Goal: Information Seeking & Learning: Learn about a topic

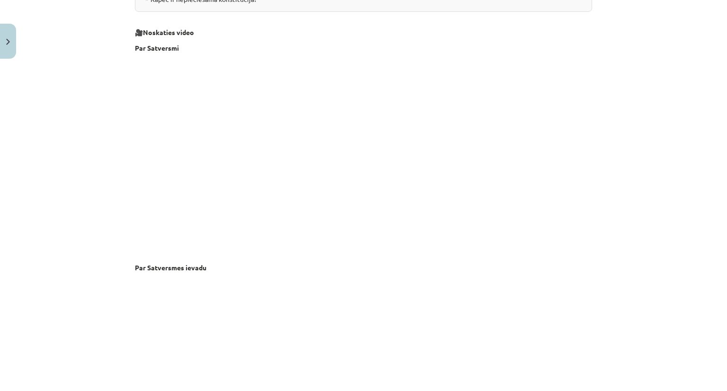
scroll to position [1930, 0]
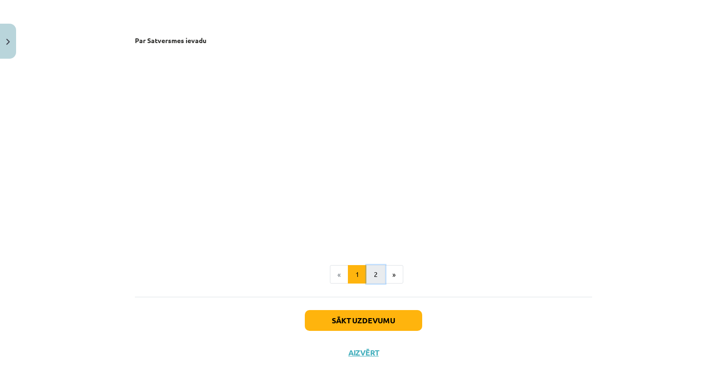
click at [377, 273] on button "2" at bounding box center [375, 274] width 19 height 19
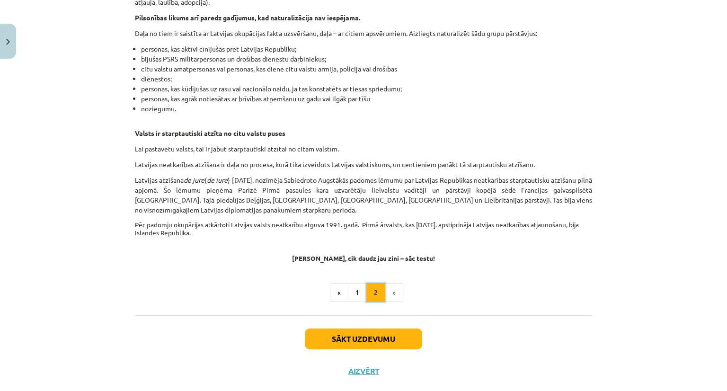
scroll to position [1441, 0]
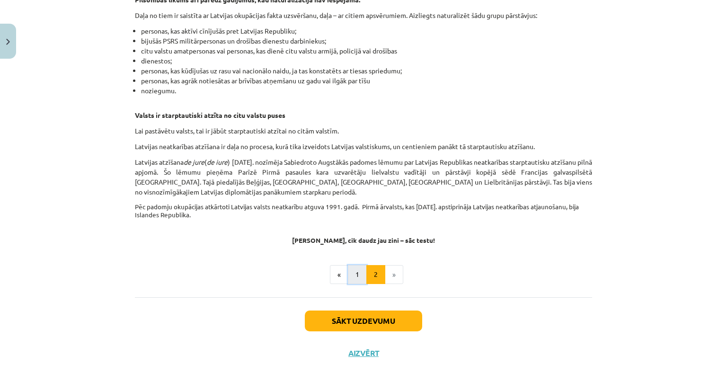
click at [350, 277] on button "1" at bounding box center [357, 274] width 19 height 19
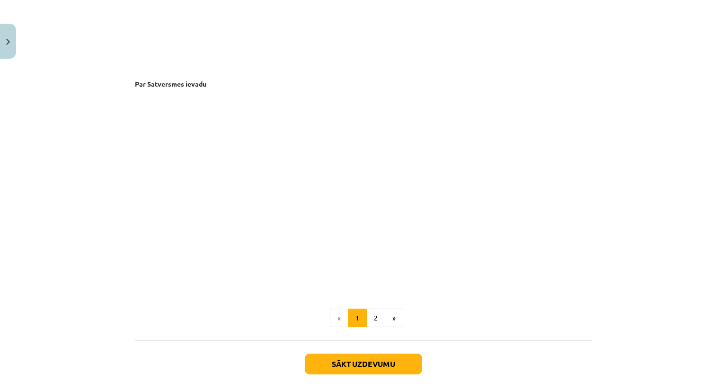
scroll to position [1930, 0]
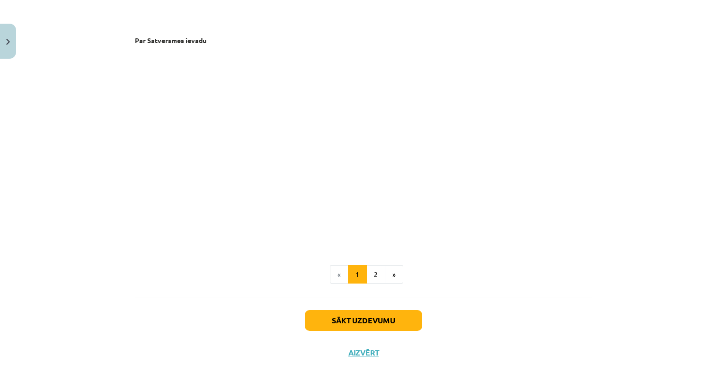
click at [372, 270] on button "2" at bounding box center [375, 274] width 19 height 19
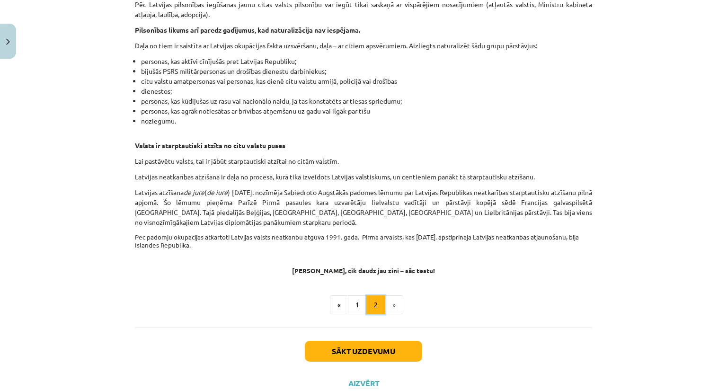
scroll to position [1410, 0]
click at [363, 353] on button "Sākt uzdevumu" at bounding box center [363, 351] width 117 height 21
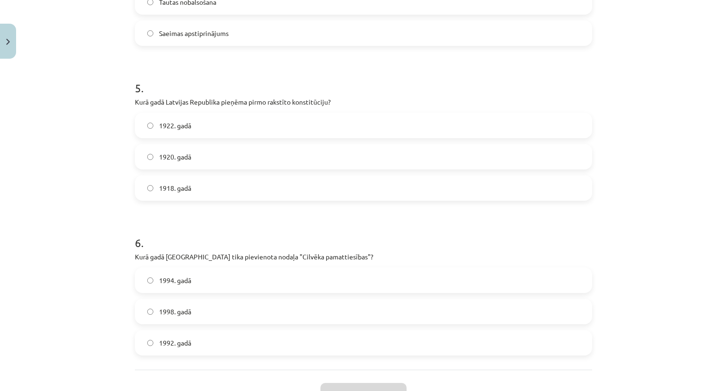
scroll to position [816, 0]
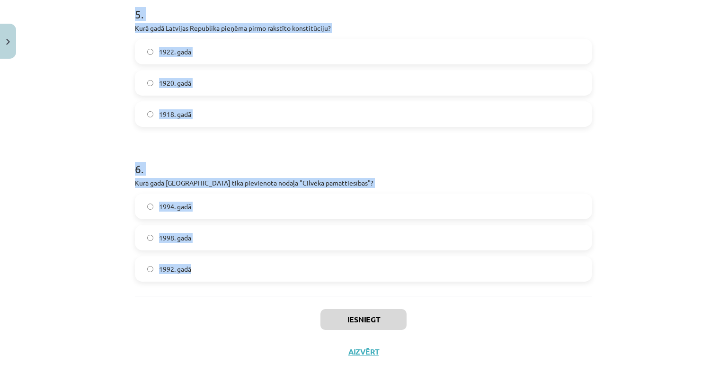
drag, startPoint x: 127, startPoint y: 143, endPoint x: 421, endPoint y: 287, distance: 327.8
copy form "Kāds ir Latvijas Republikas konstitūcijas nosaukums? Pamatlikums Konstitūcija S…"
click at [91, 44] on div "Mācību tēma: Sociālās zinības 9. klases 1. ieskaites mācību materiāls #2 1. tēm…" at bounding box center [363, 195] width 727 height 391
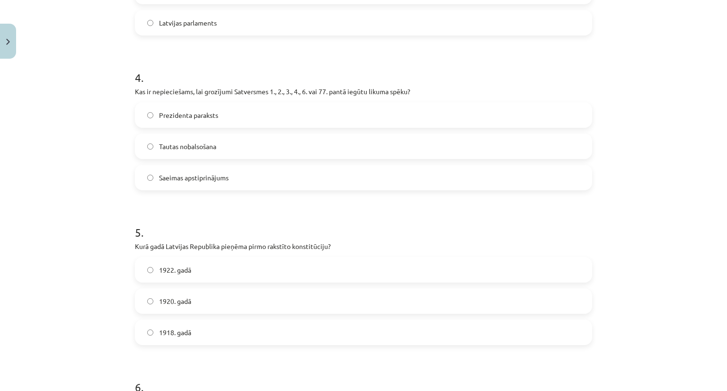
scroll to position [599, 0]
click at [146, 141] on label "Tautas nobalsošana" at bounding box center [363, 145] width 455 height 24
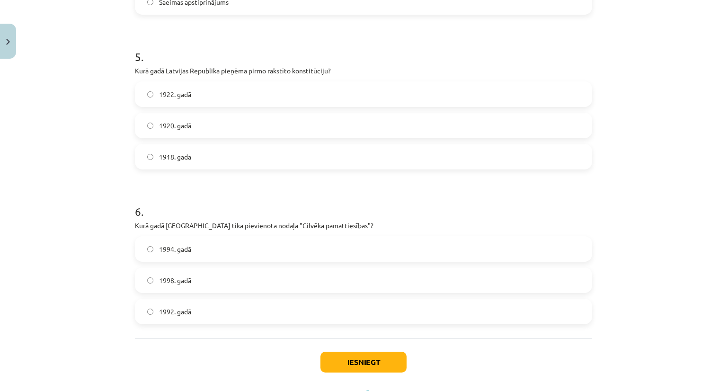
scroll to position [816, 0]
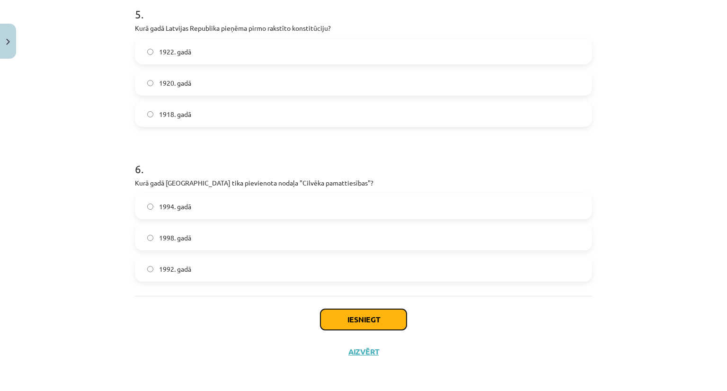
click at [346, 317] on button "Iesniegt" at bounding box center [363, 319] width 86 height 21
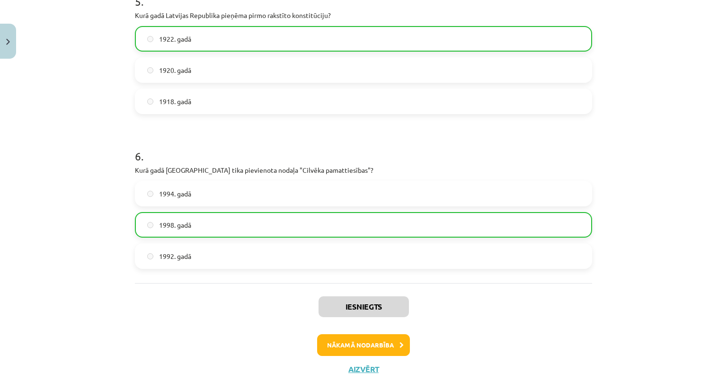
scroll to position [846, 0]
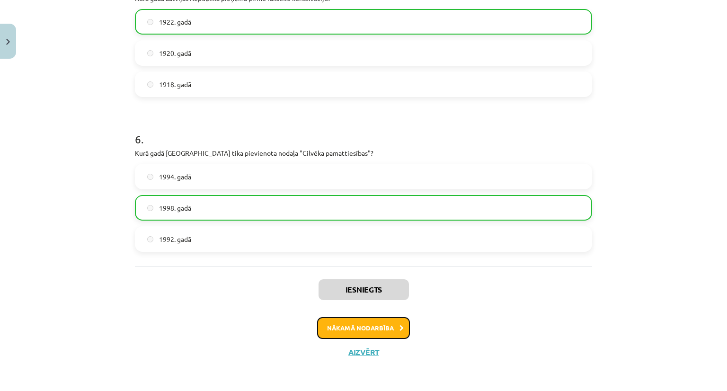
click at [347, 324] on button "Nākamā nodarbība" at bounding box center [363, 328] width 93 height 22
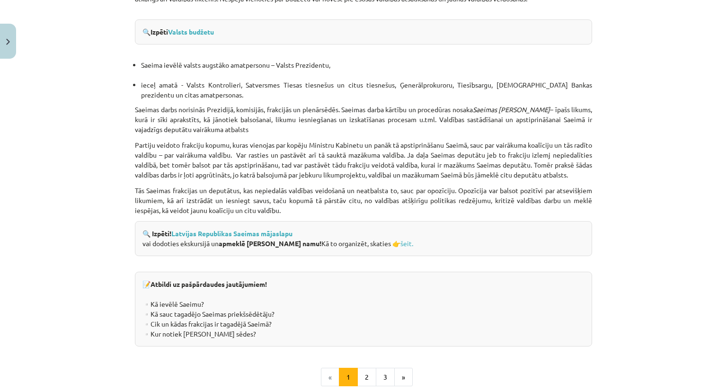
scroll to position [1176, 0]
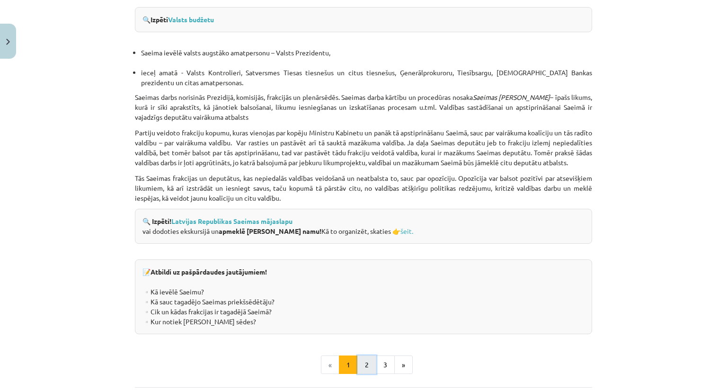
click at [362, 371] on button "2" at bounding box center [366, 364] width 19 height 19
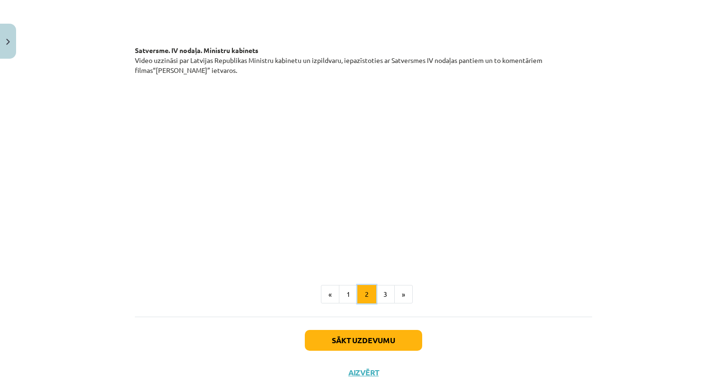
scroll to position [707, 0]
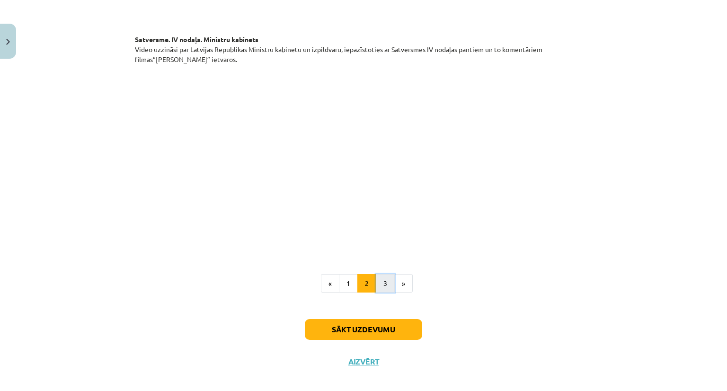
click at [382, 274] on button "3" at bounding box center [385, 283] width 19 height 19
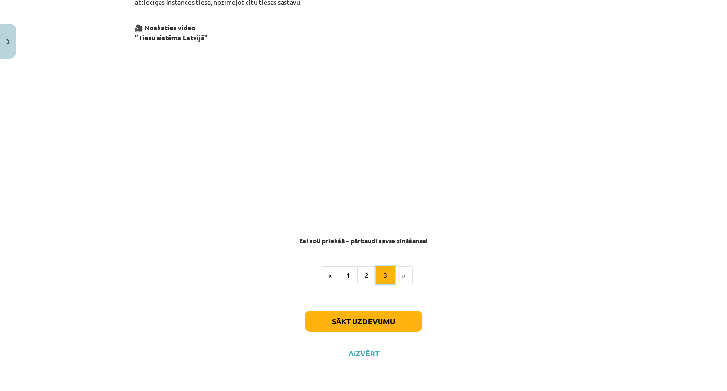
scroll to position [878, 0]
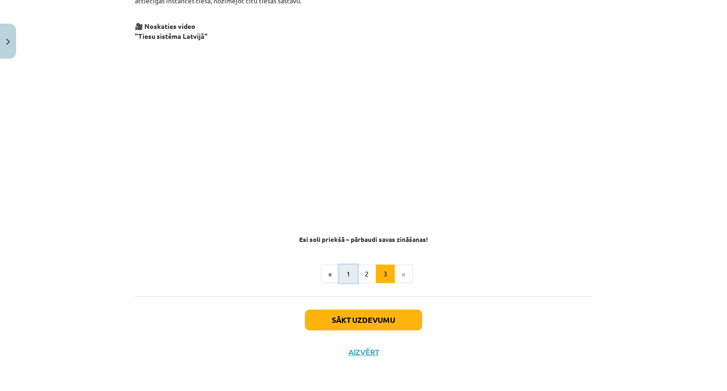
click at [343, 269] on button "1" at bounding box center [348, 274] width 19 height 19
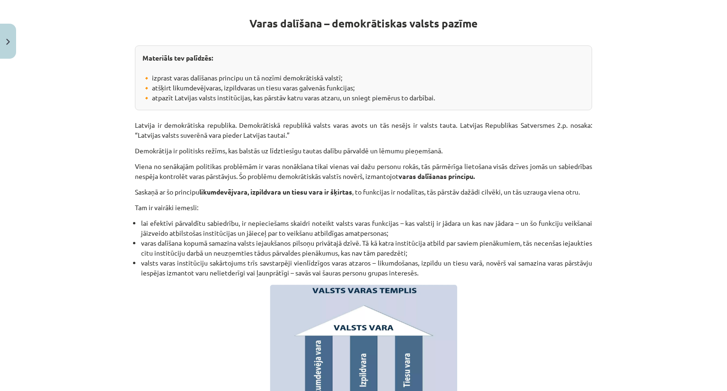
scroll to position [169, 0]
